Goal: Task Accomplishment & Management: Complete application form

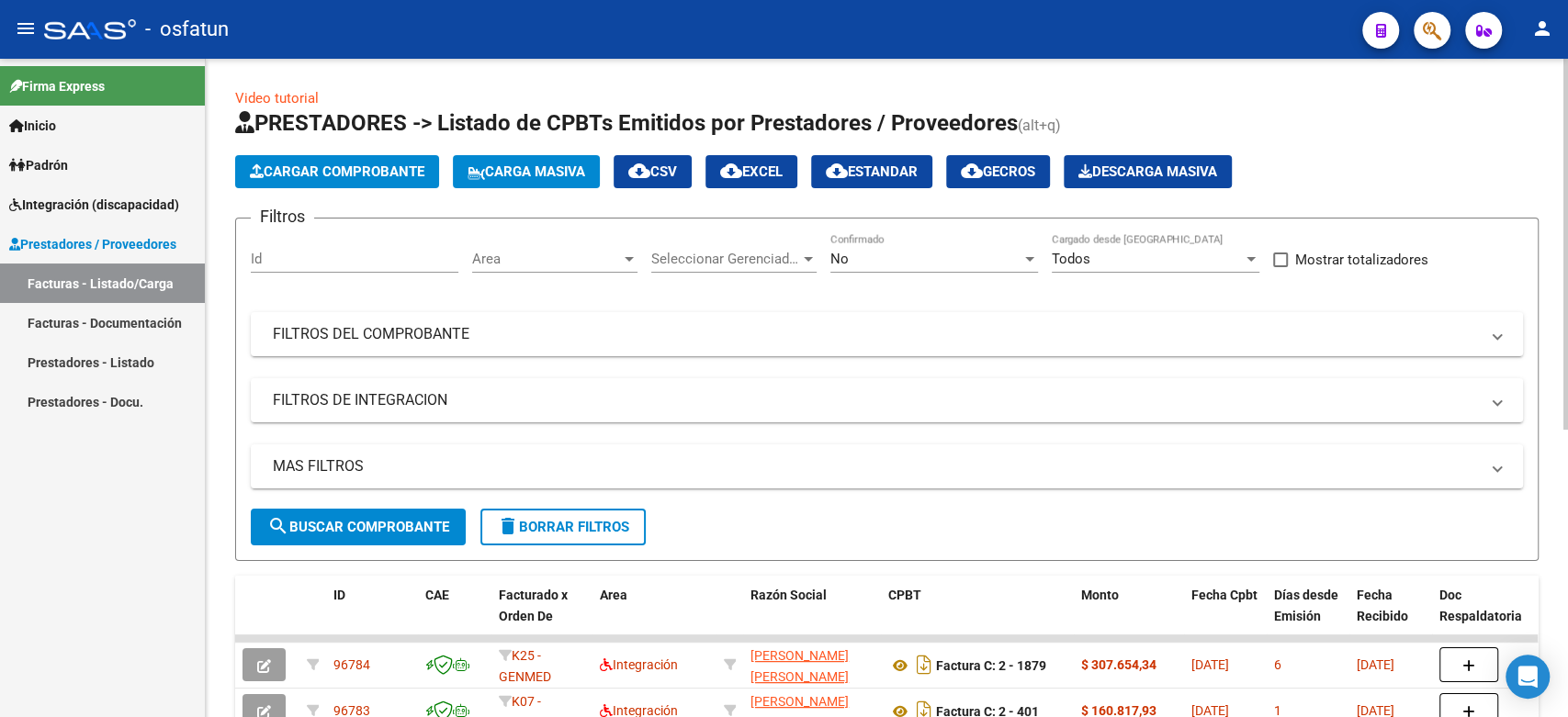
click at [412, 168] on span "Cargar Comprobante" at bounding box center [337, 172] width 175 height 17
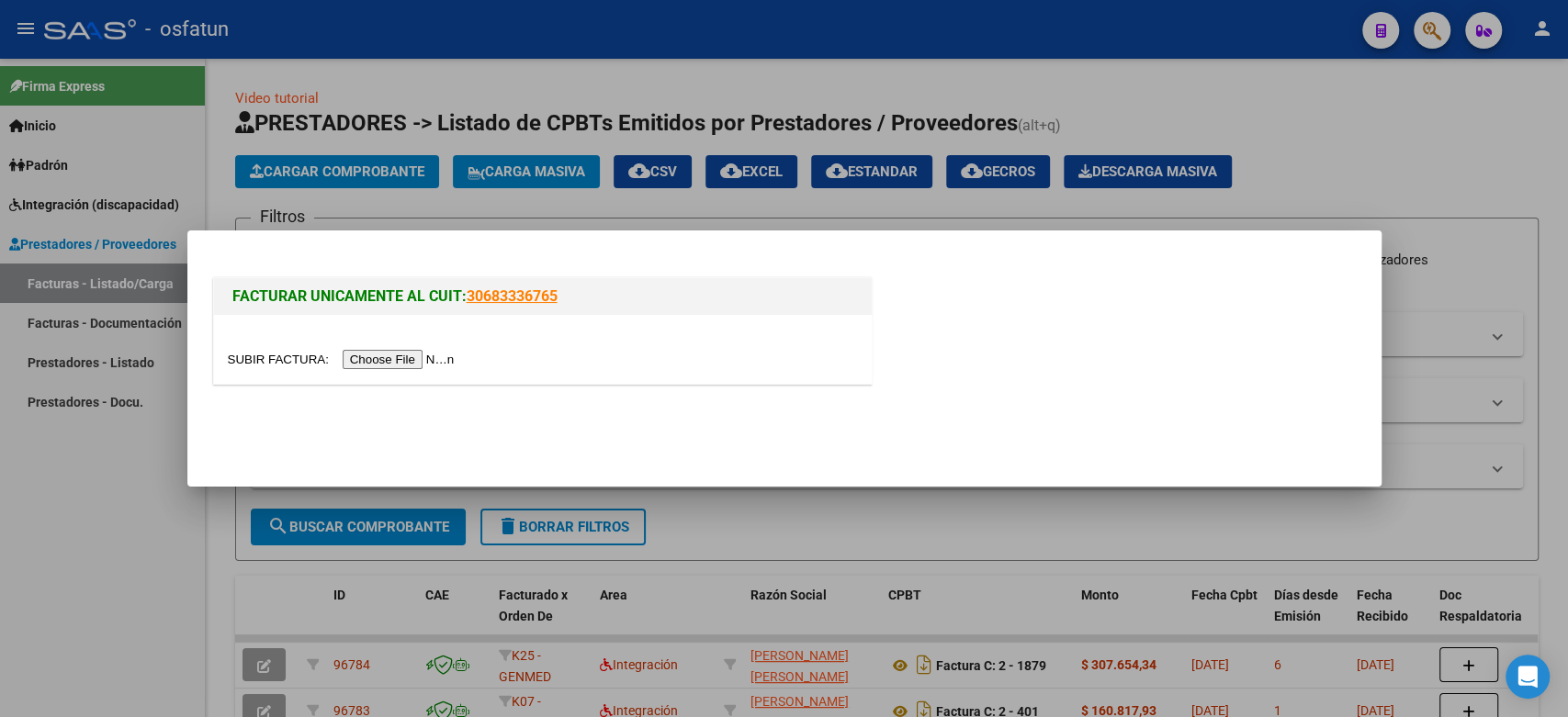
click at [418, 366] on input "file" at bounding box center [344, 359] width 233 height 19
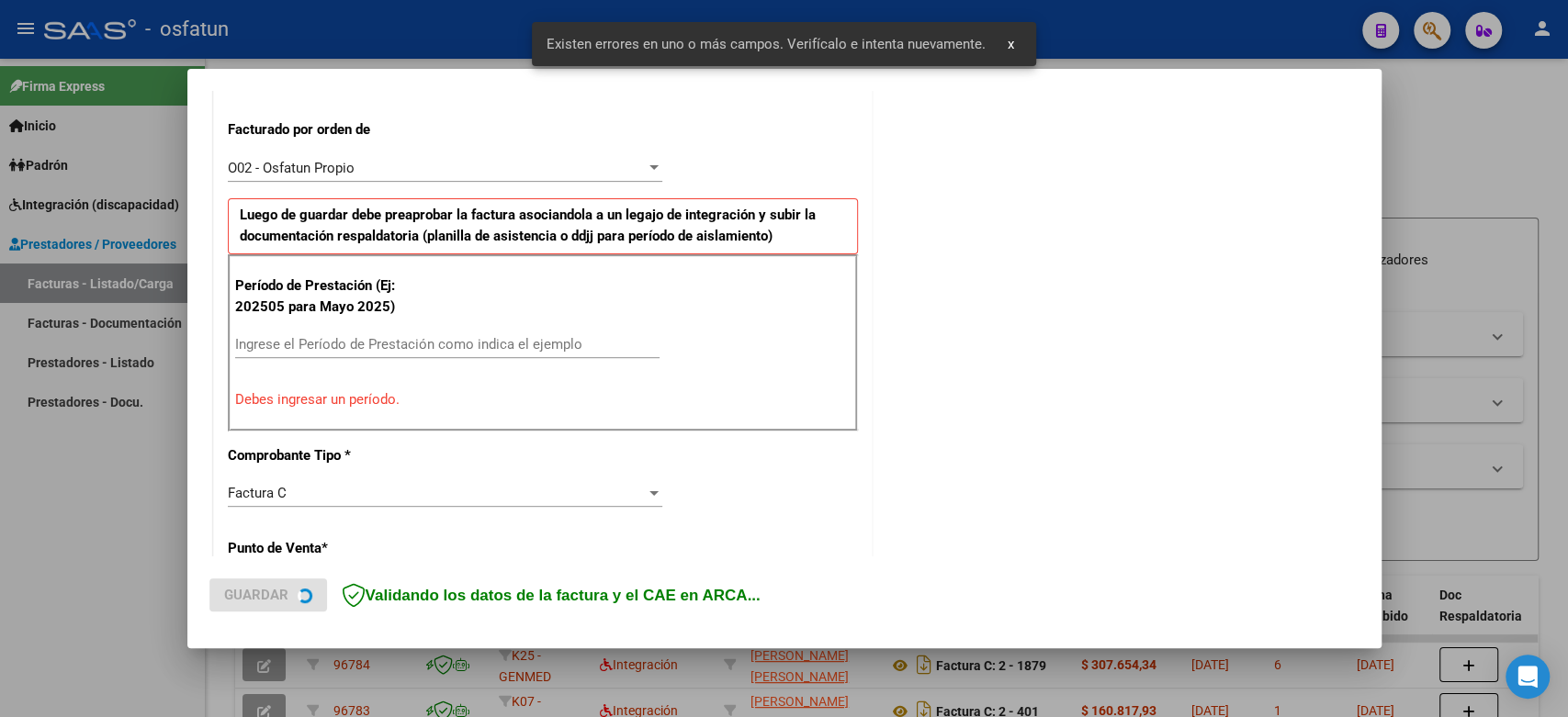
scroll to position [498, 0]
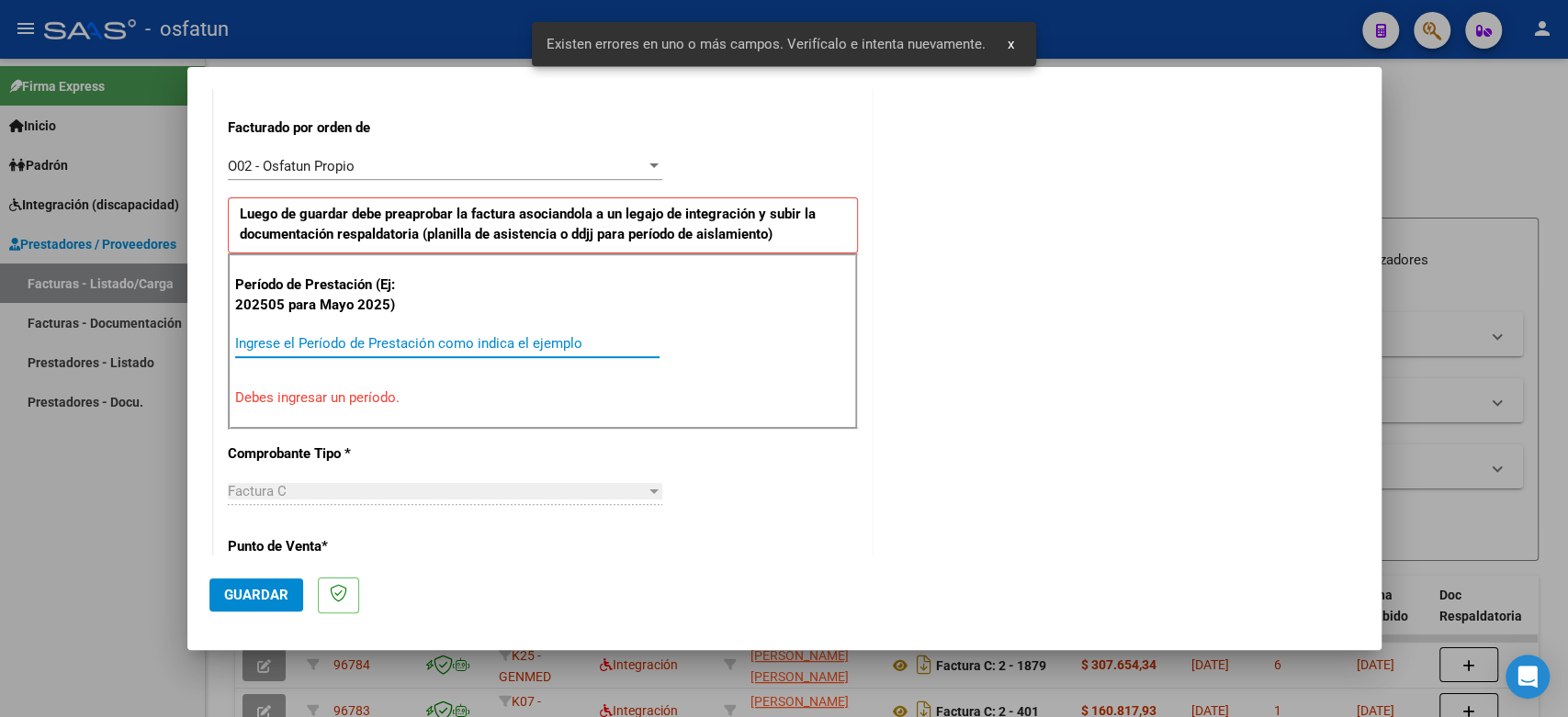
click at [392, 338] on input "Ingrese el Período de Prestación como indica el ejemplo" at bounding box center [448, 344] width 425 height 17
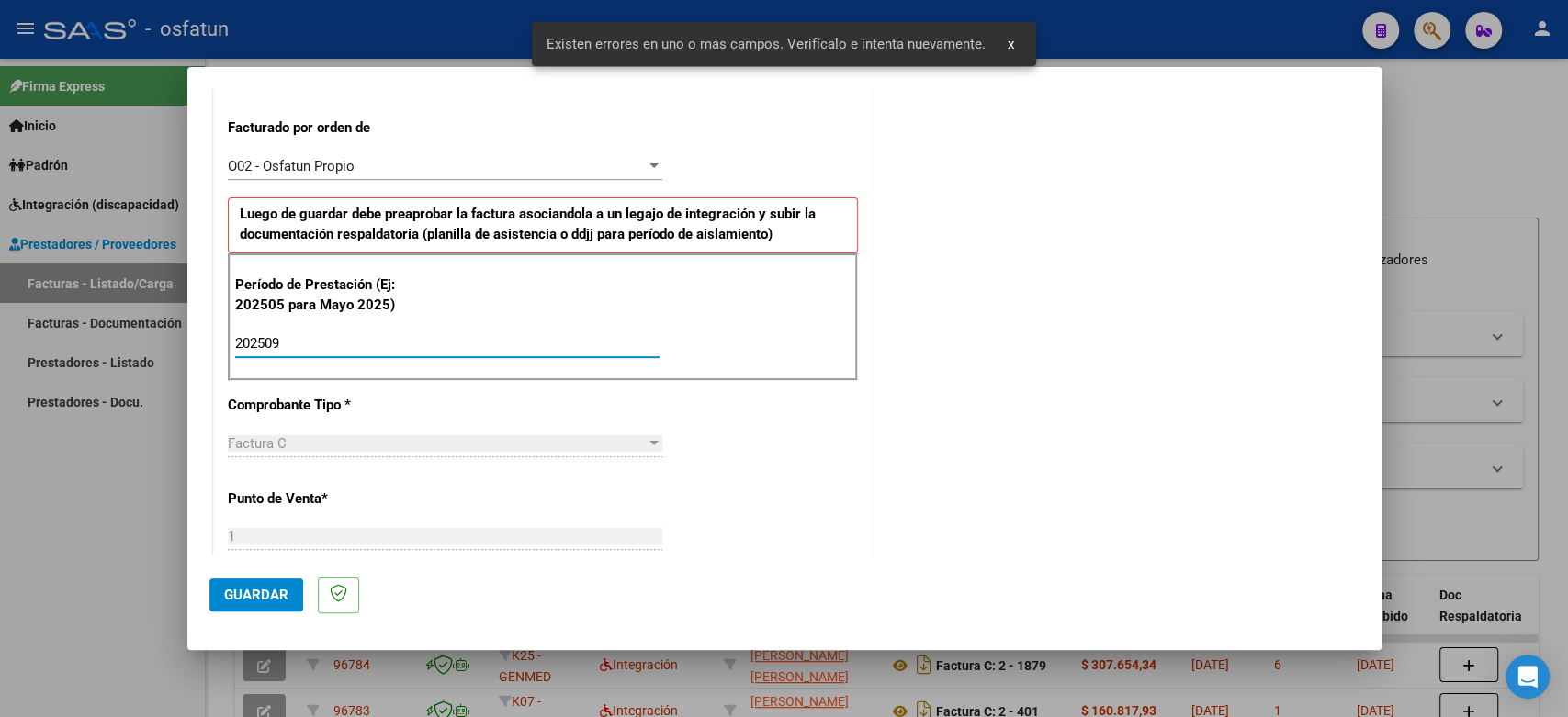
type input "202509"
click at [254, 600] on span "Guardar" at bounding box center [256, 595] width 64 height 17
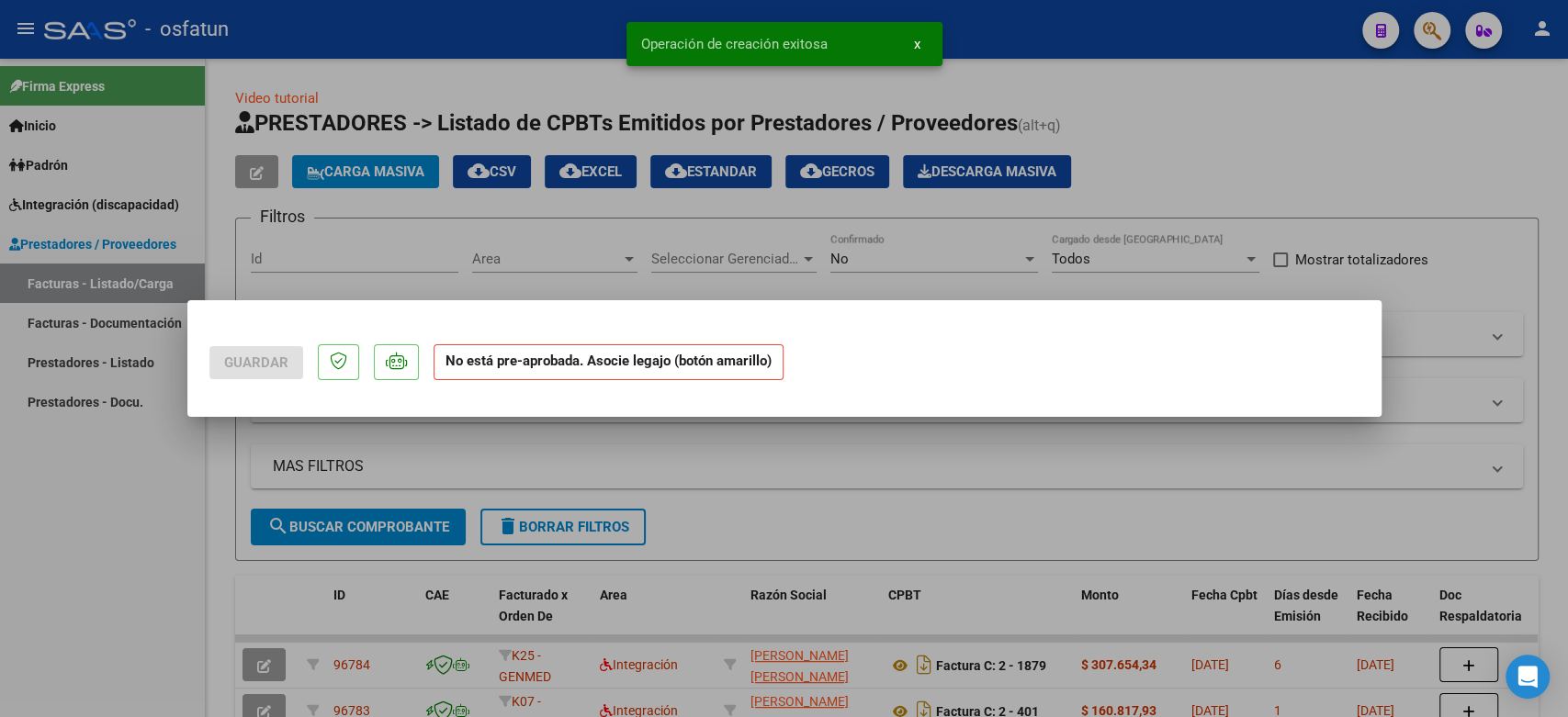
scroll to position [0, 0]
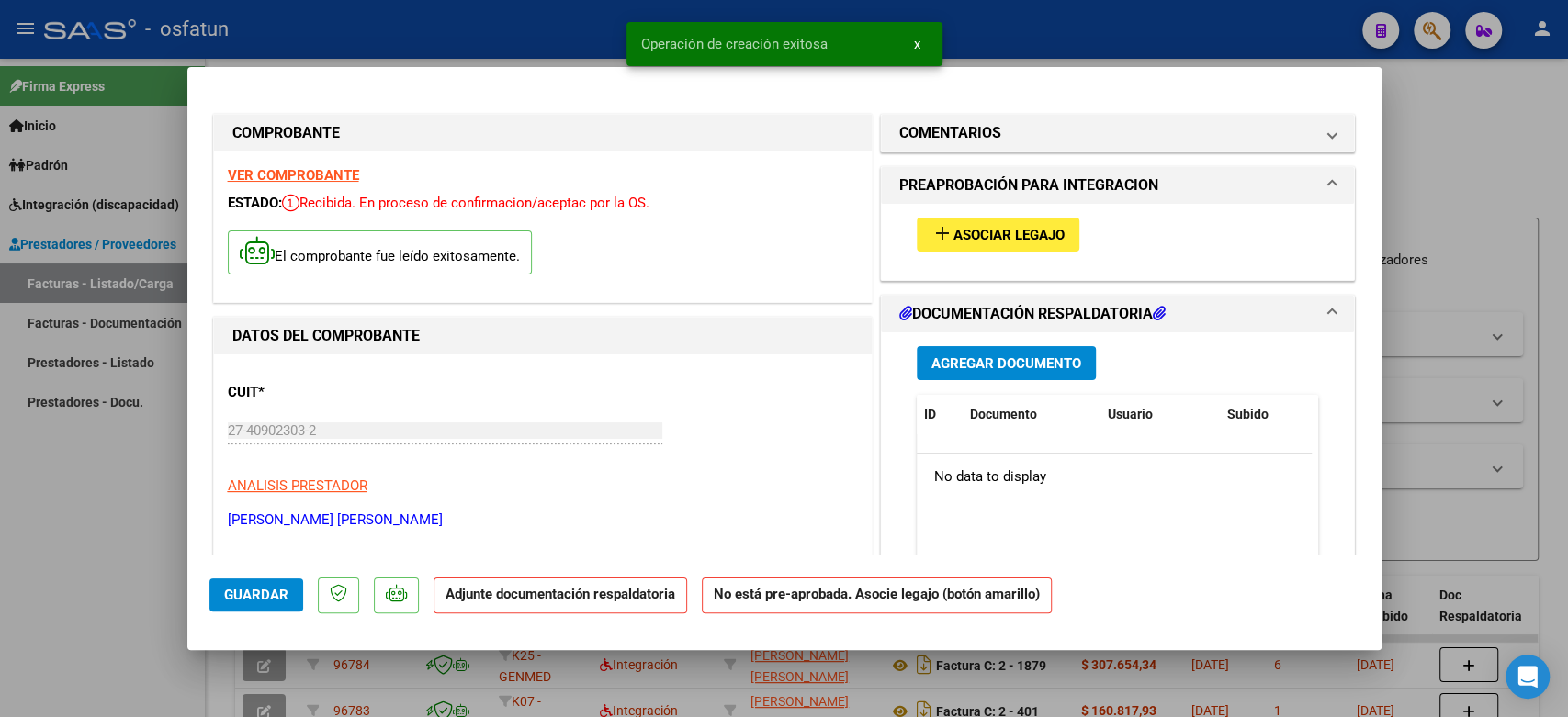
click at [1043, 232] on span "Asociar Legajo" at bounding box center [1008, 235] width 111 height 17
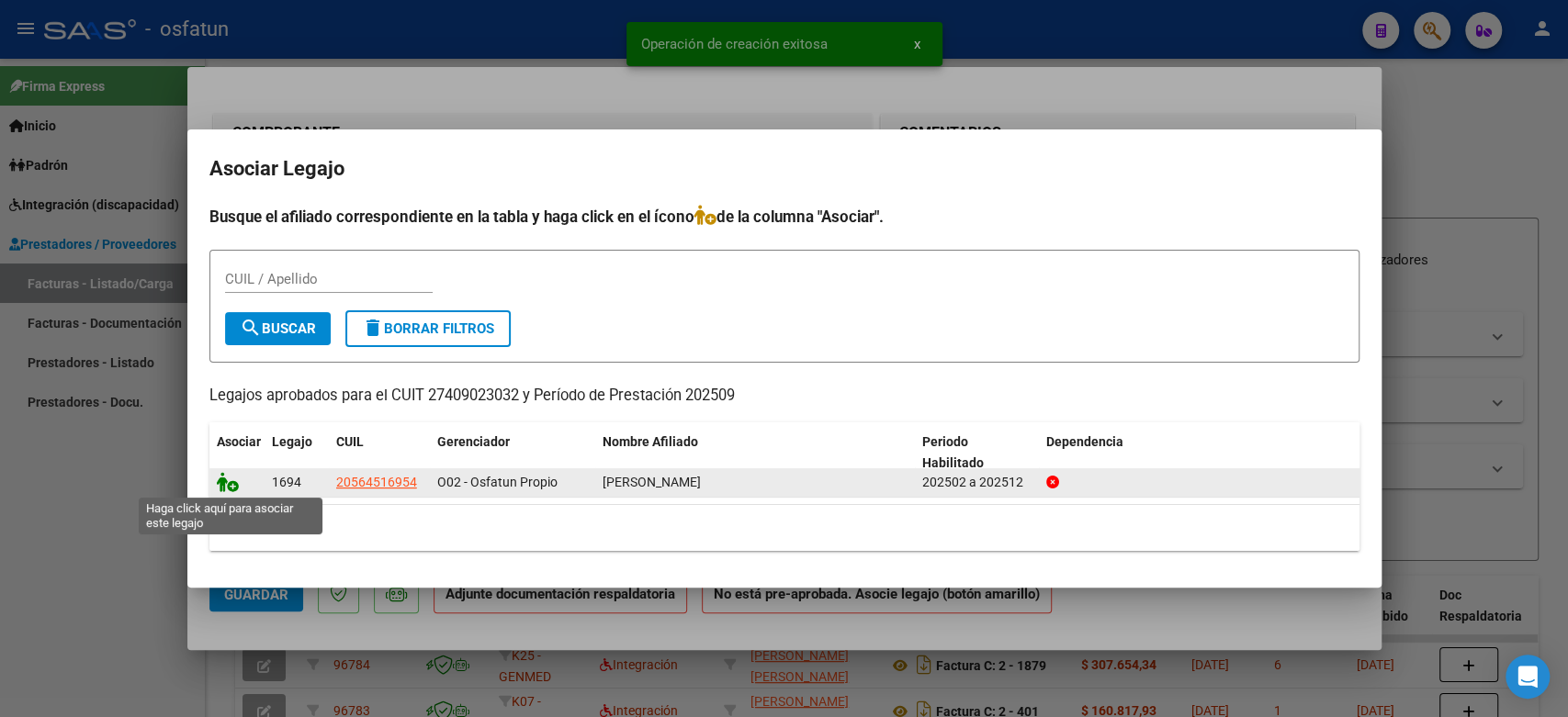
click at [228, 484] on icon at bounding box center [228, 483] width 22 height 20
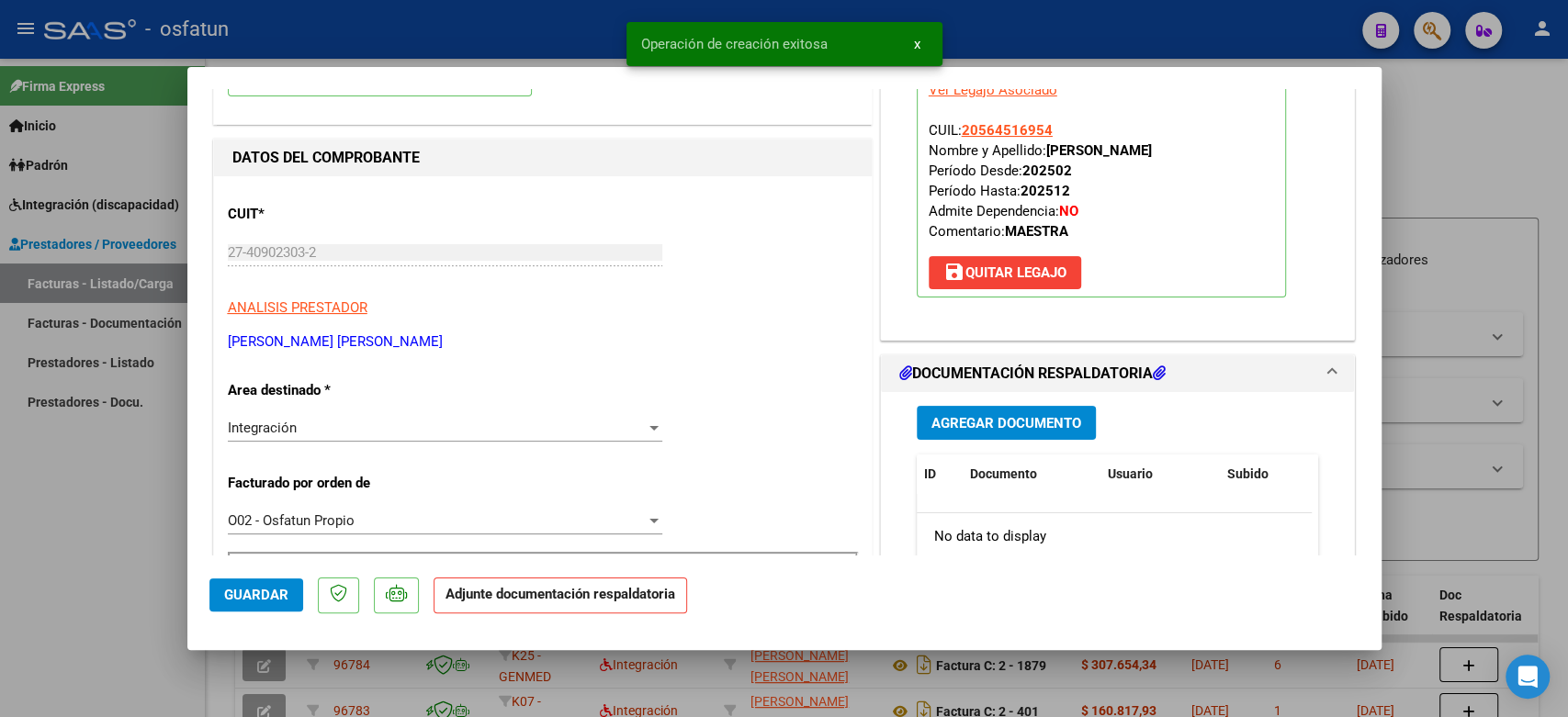
scroll to position [306, 0]
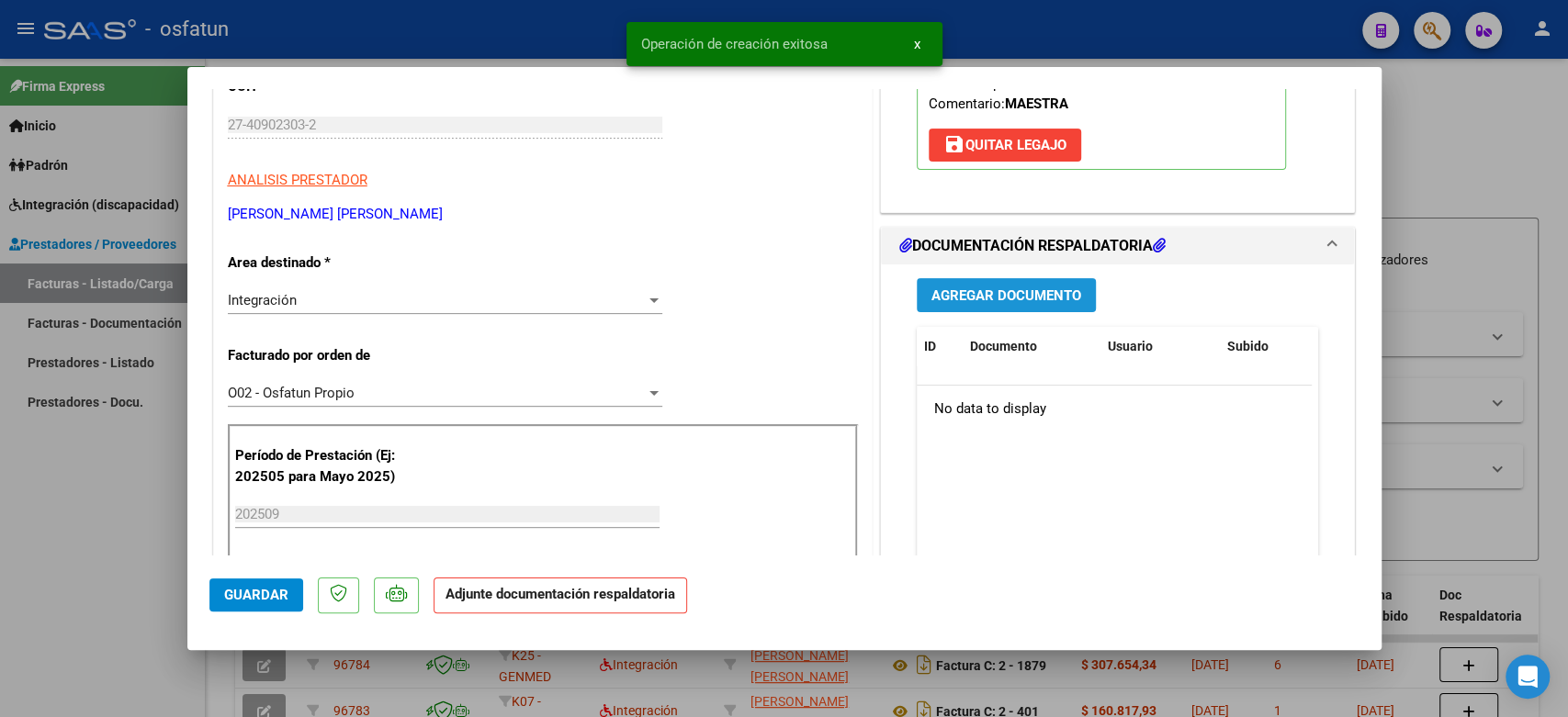
click at [1053, 279] on button "Agregar Documento" at bounding box center [1006, 295] width 179 height 34
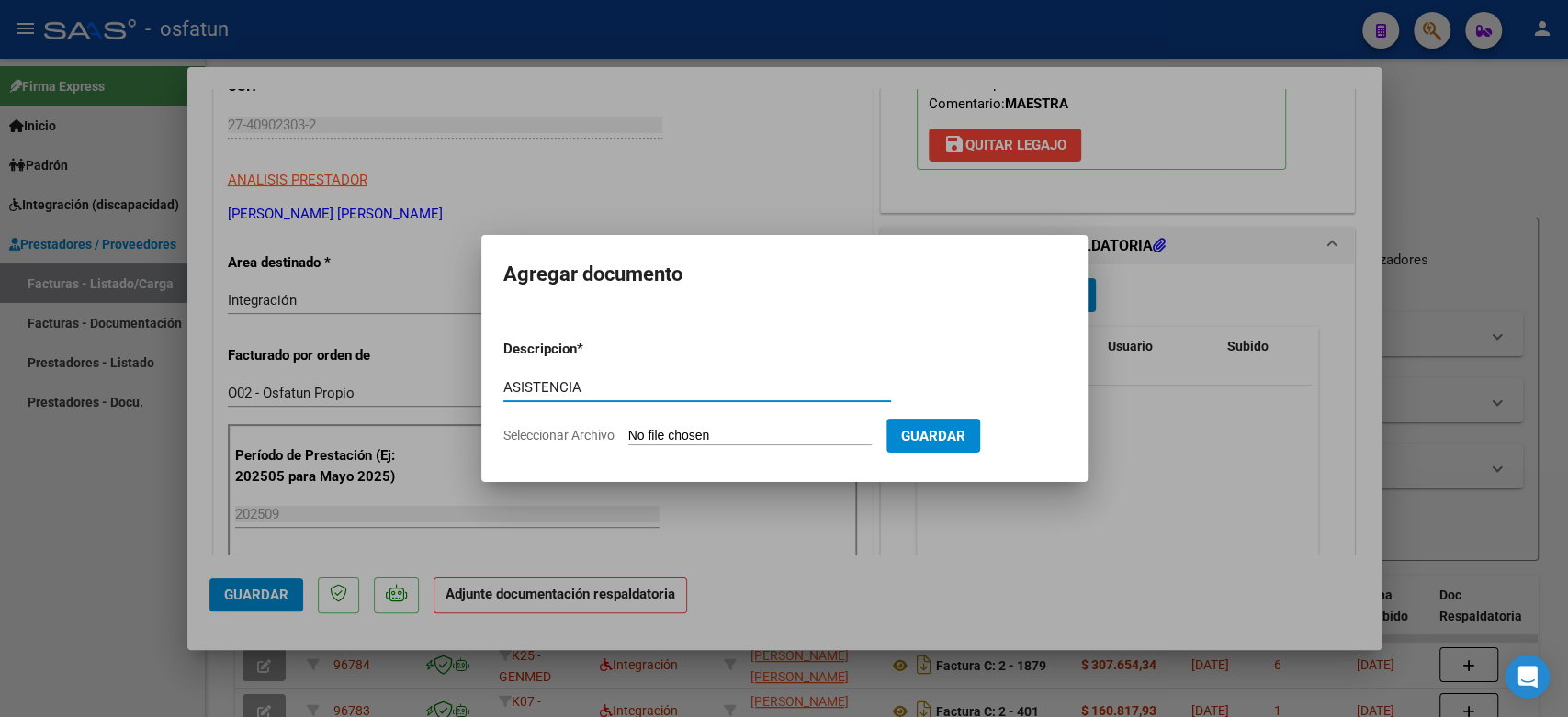
type input "ASISTENCIA"
click at [791, 427] on app-file-uploader "Seleccionar Archivo" at bounding box center [695, 436] width 383 height 17
click at [753, 431] on input "Seleccionar Archivo" at bounding box center [749, 437] width 244 height 17
click at [846, 436] on input "Seleccionar Archivo" at bounding box center [749, 437] width 244 height 17
type input "C:\fakepath\ASIST MAESTRA.pdf"
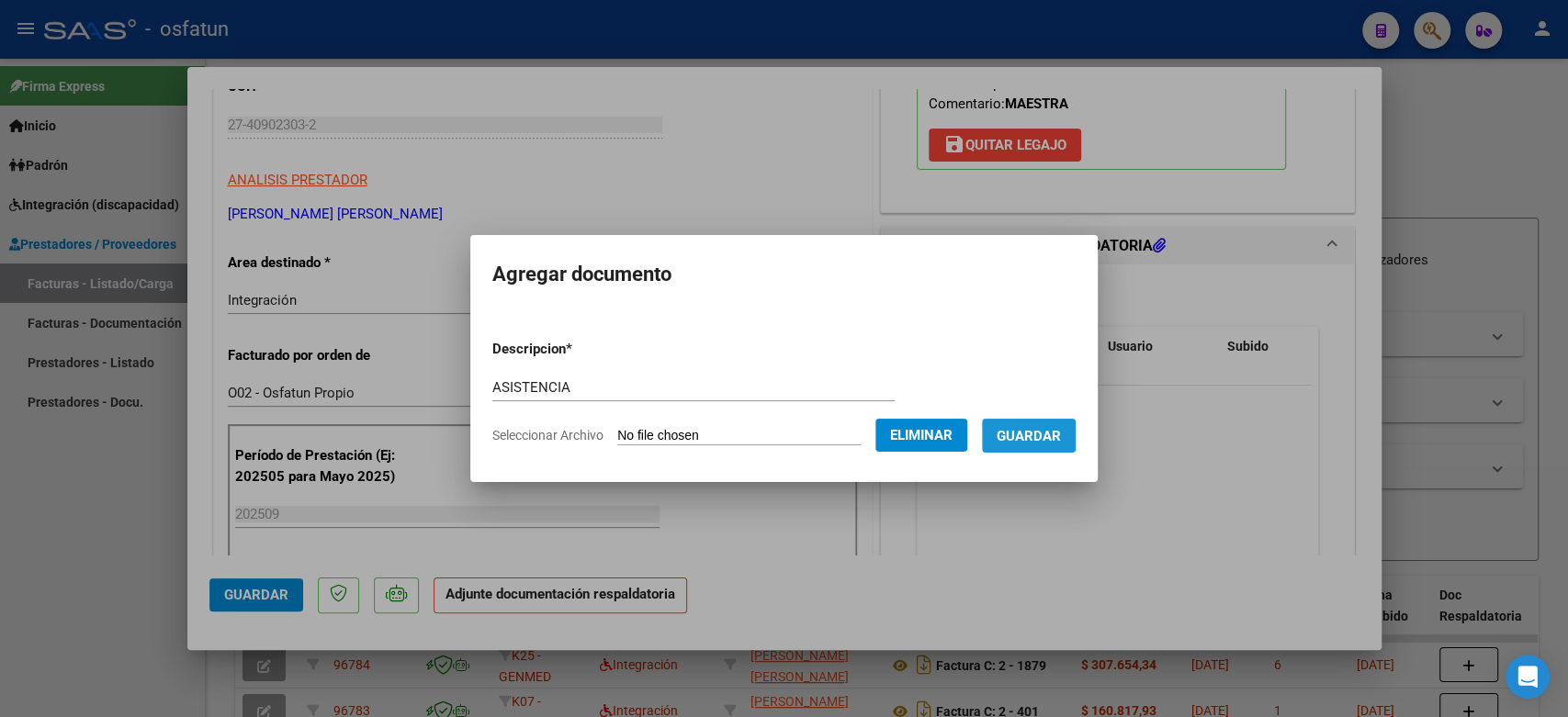
click at [1036, 432] on span "Guardar" at bounding box center [1028, 437] width 64 height 17
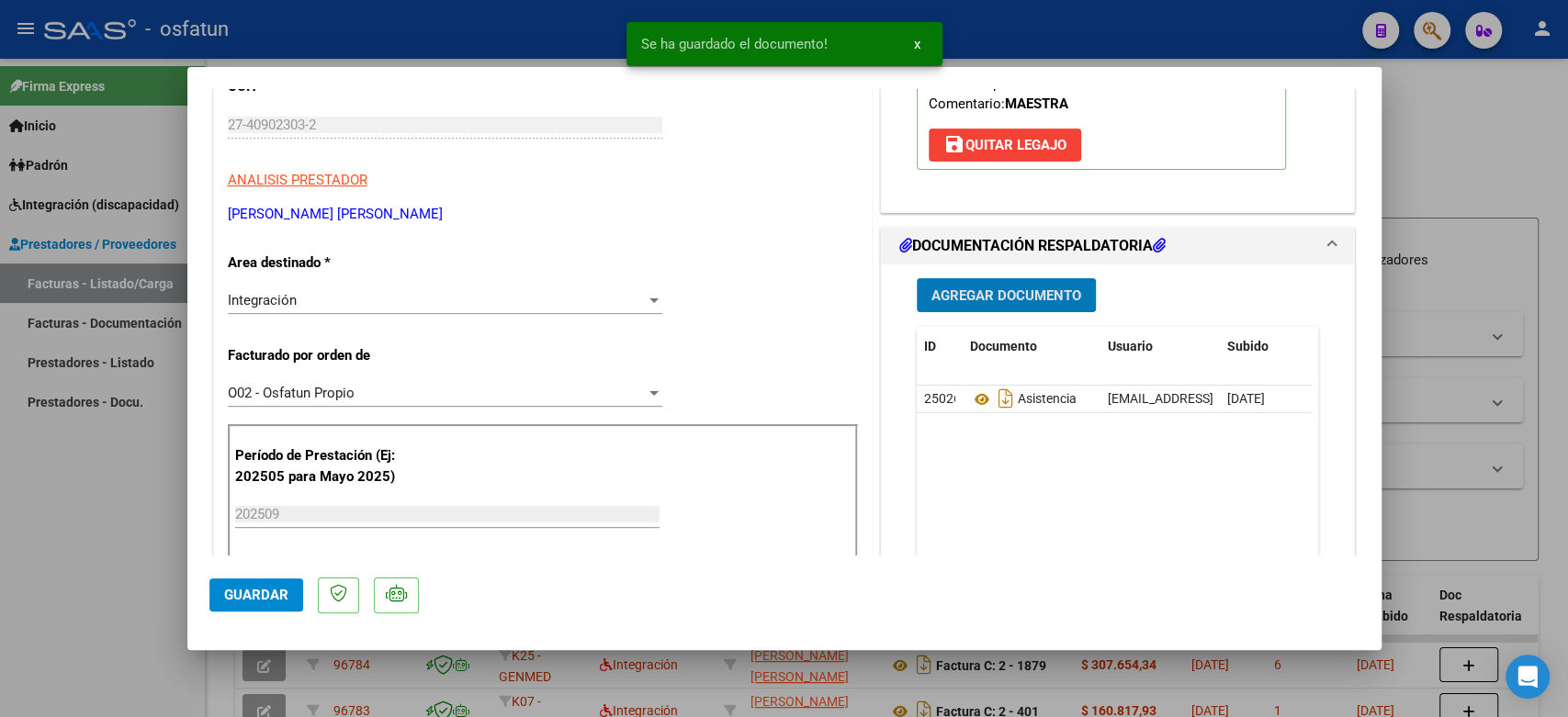
click at [1027, 299] on span "Agregar Documento" at bounding box center [1006, 296] width 150 height 17
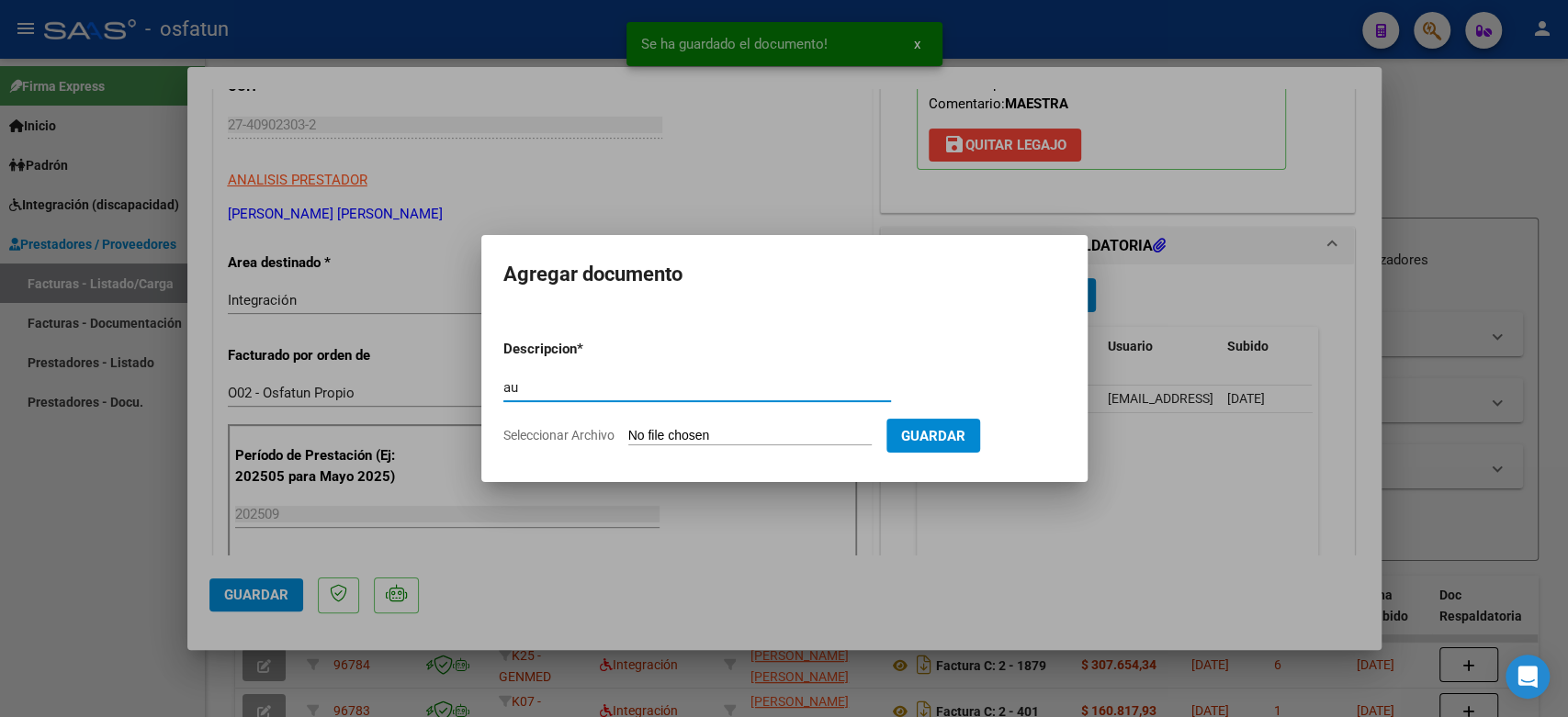
type input "a"
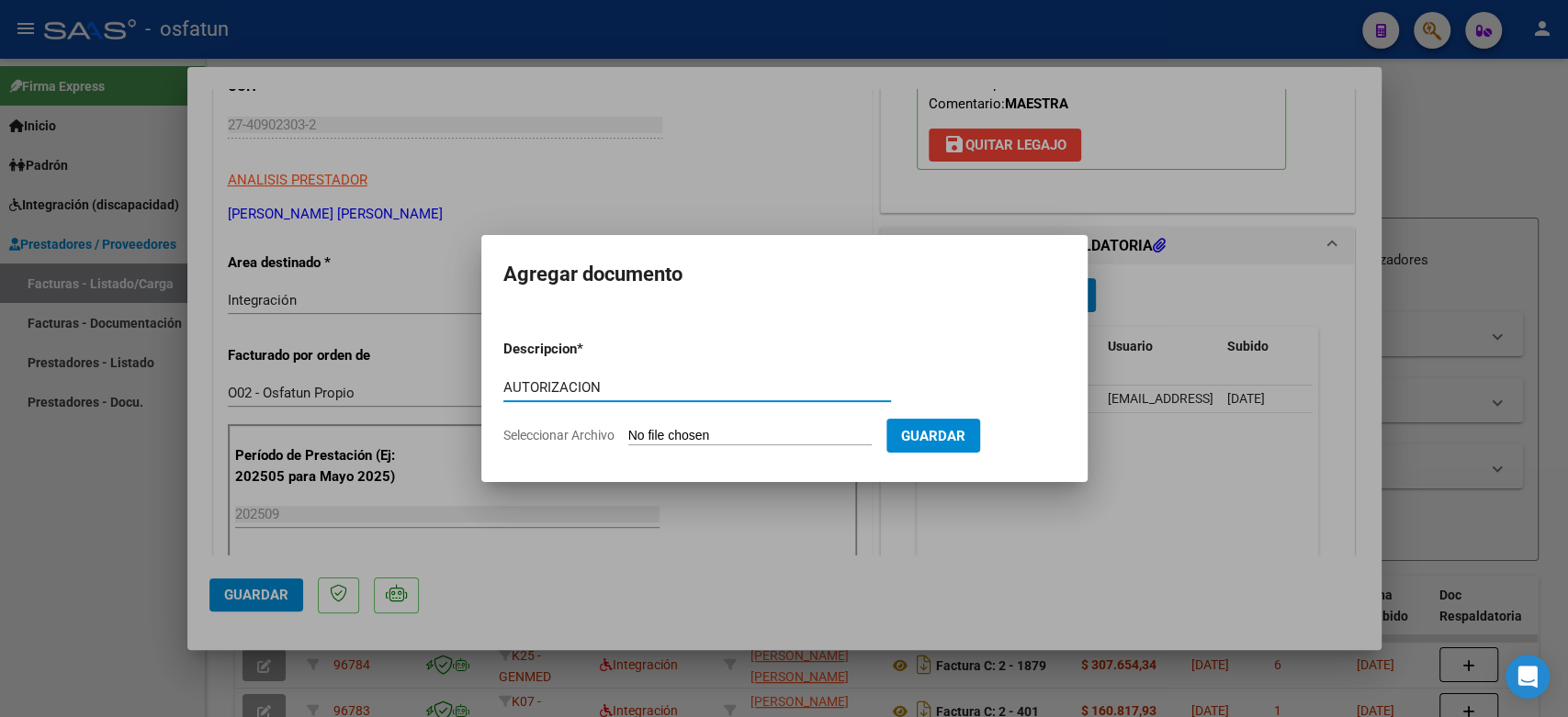
type input "AUTORIZACION"
drag, startPoint x: 687, startPoint y: 447, endPoint x: 698, endPoint y: 437, distance: 14.9
click at [690, 442] on form "Descripcion * AUTORIZACION Escriba aquí una descripcion Seleccionar Archivo Gua…" at bounding box center [785, 393] width 562 height 134
click at [698, 428] on input "Seleccionar Archivo" at bounding box center [749, 437] width 244 height 17
type input "C:\fakepath\AUT MAESTRA 2025.pdf"
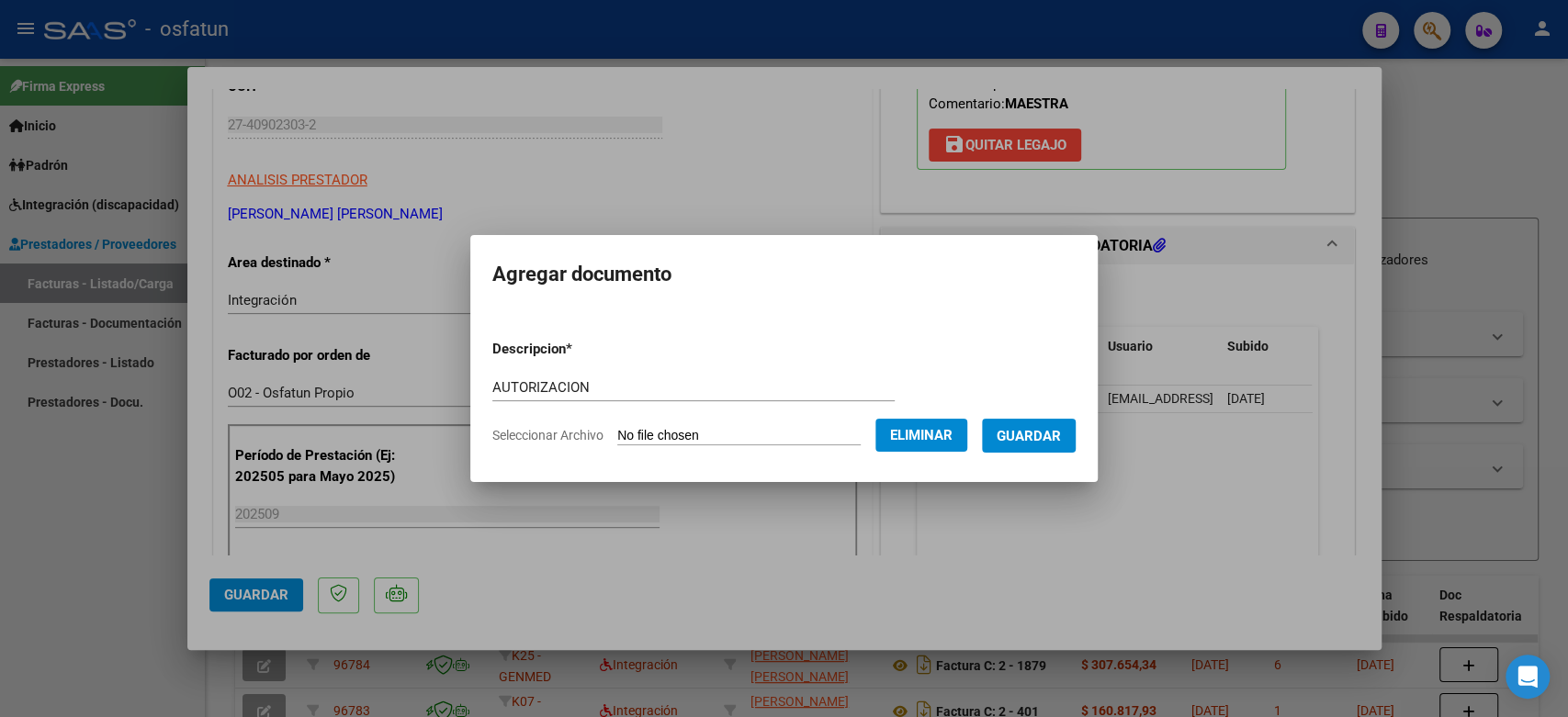
click at [1059, 432] on span "Guardar" at bounding box center [1028, 437] width 64 height 17
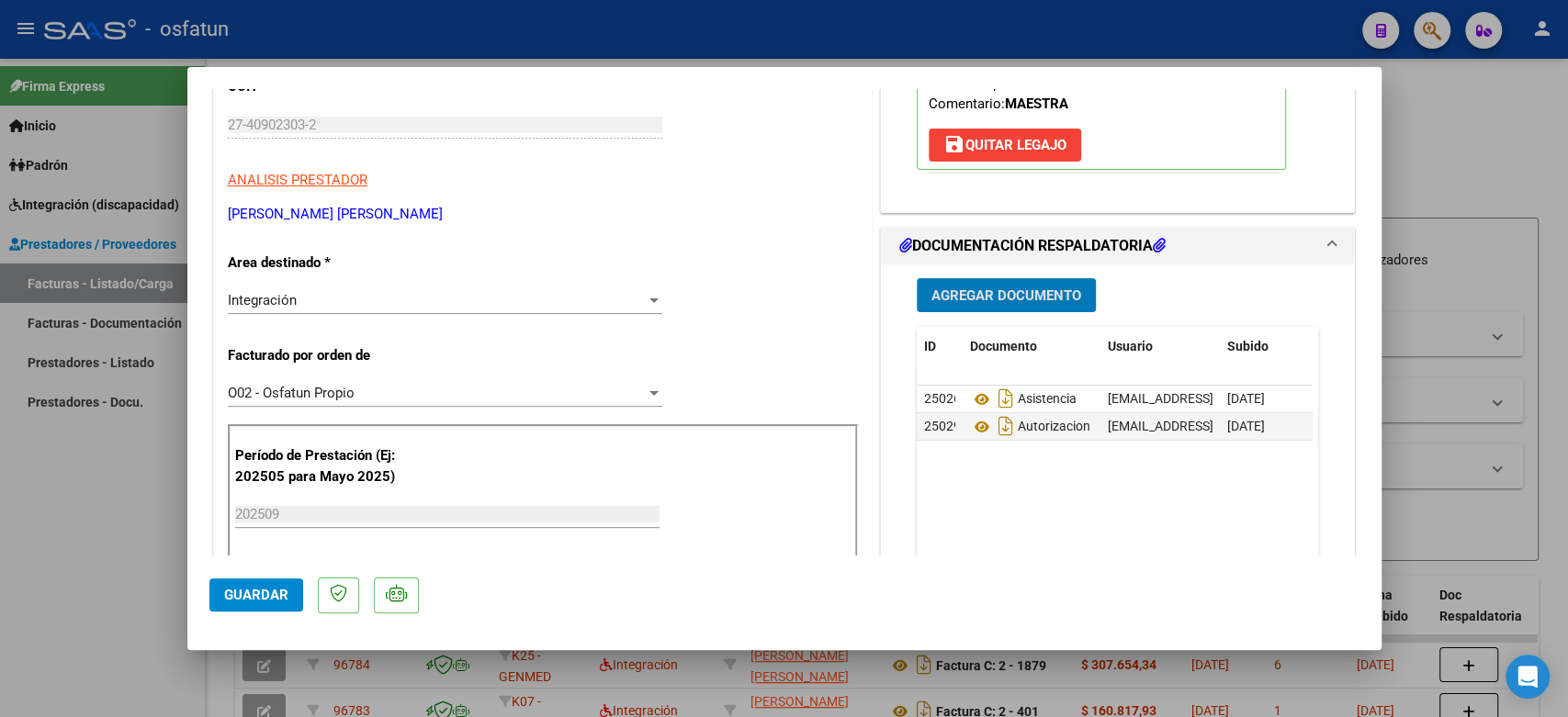
click at [260, 604] on button "Guardar" at bounding box center [256, 595] width 94 height 33
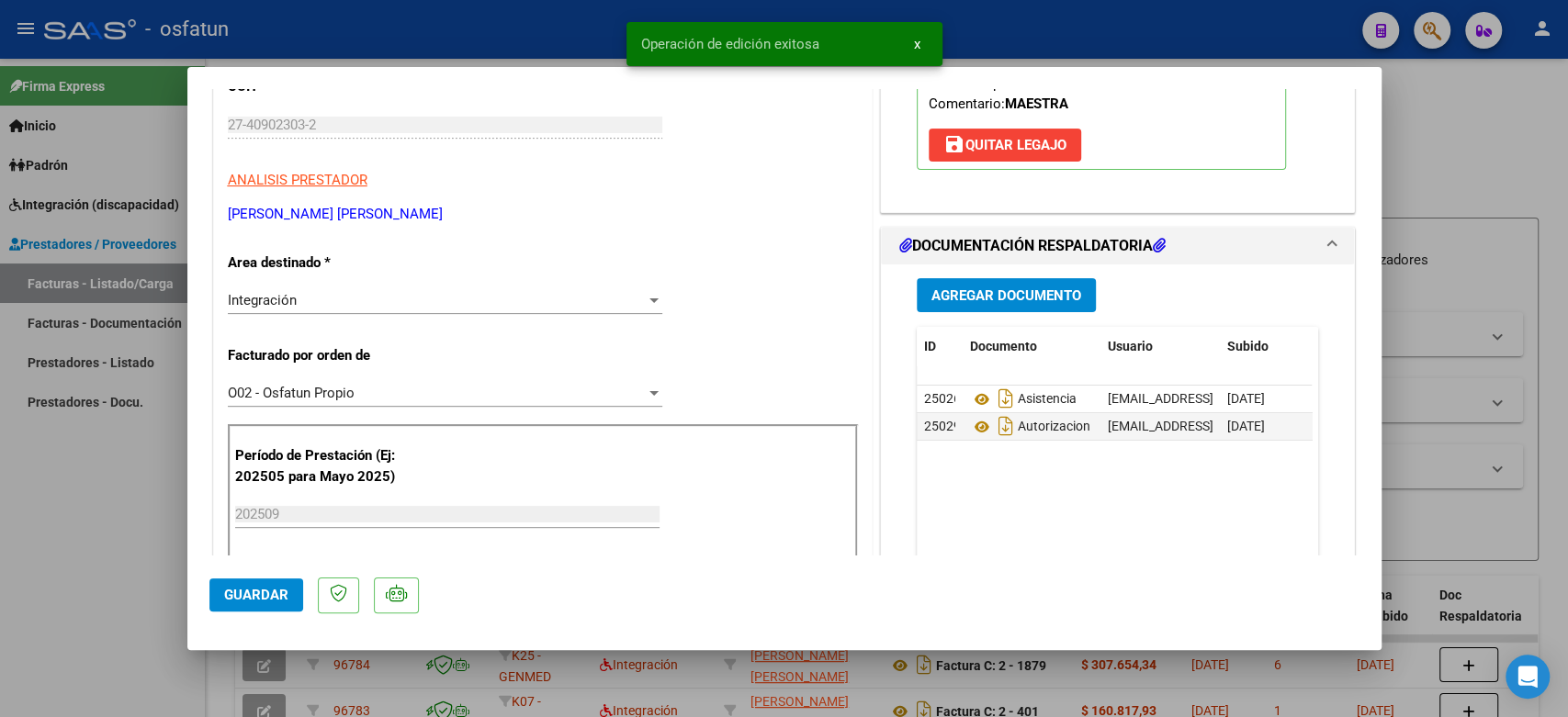
click at [1436, 185] on div at bounding box center [784, 358] width 1568 height 717
type input "$ 0,00"
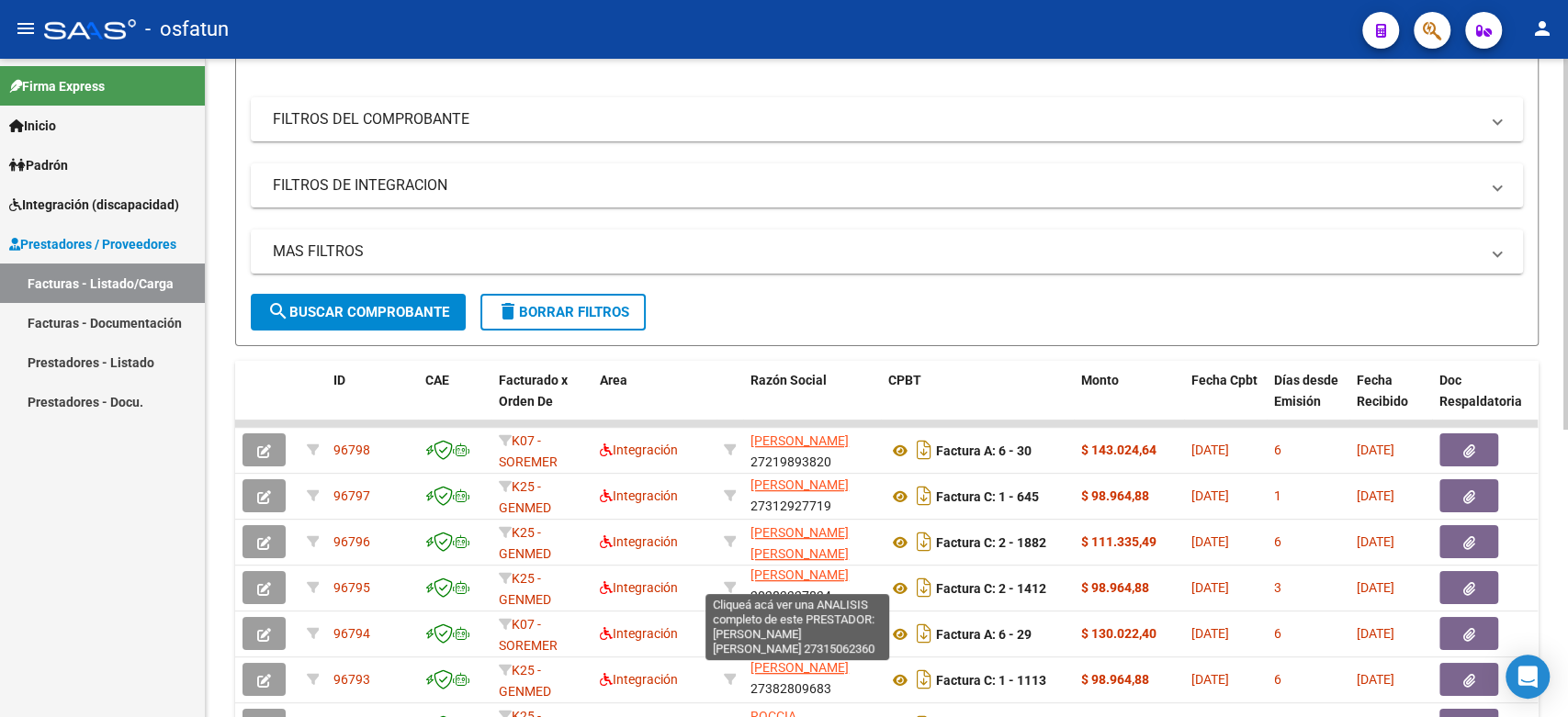
scroll to position [510, 0]
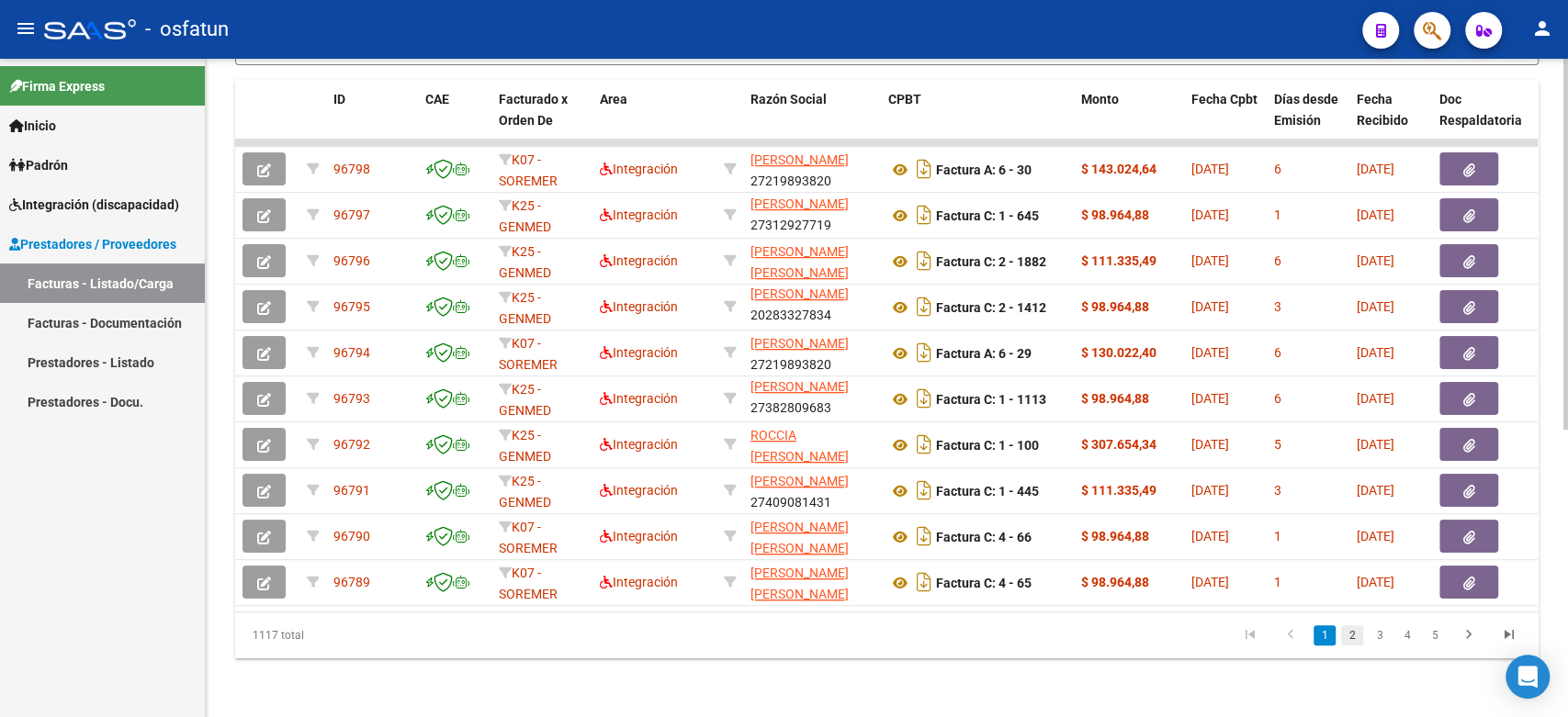
click at [1351, 639] on link "2" at bounding box center [1352, 635] width 22 height 20
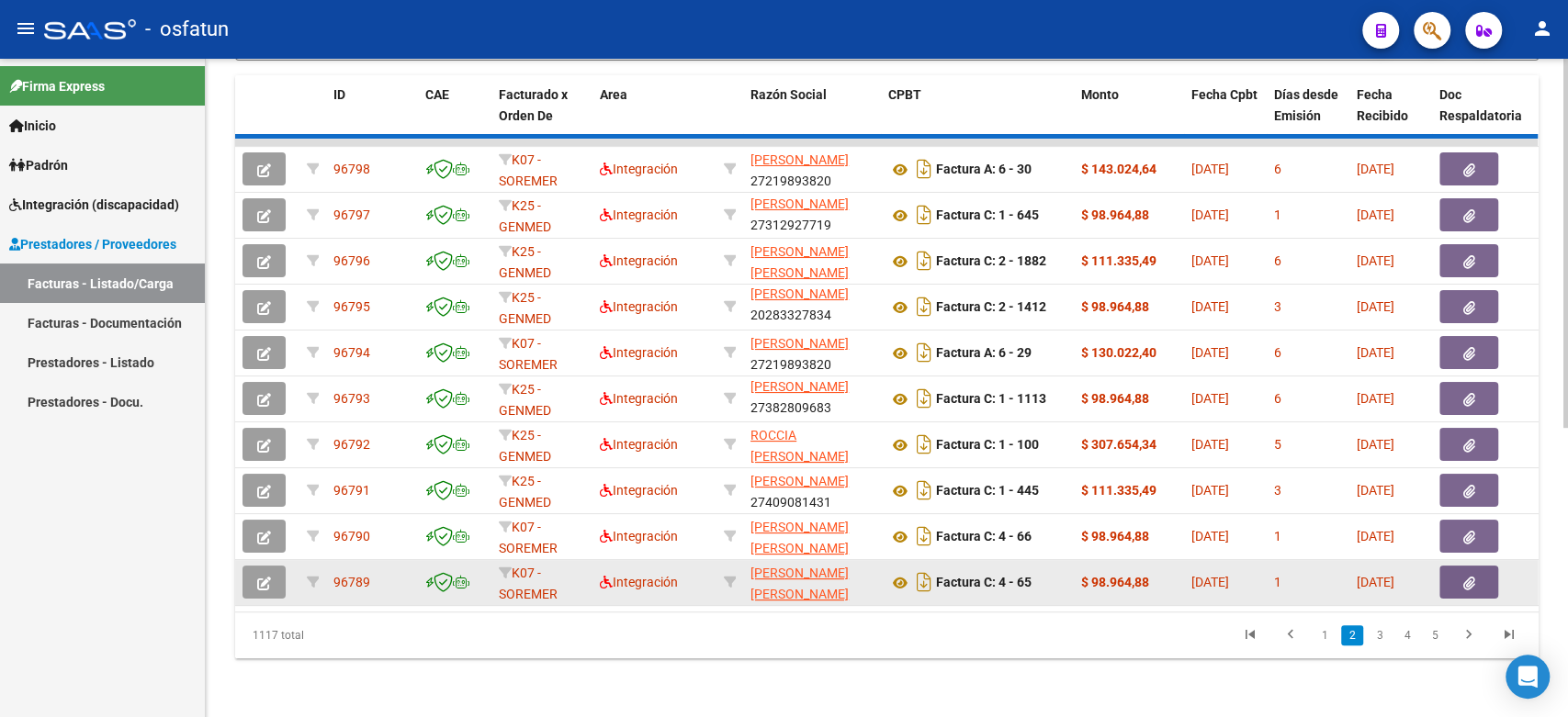
scroll to position [3, 0]
